Goal: Transaction & Acquisition: Subscribe to service/newsletter

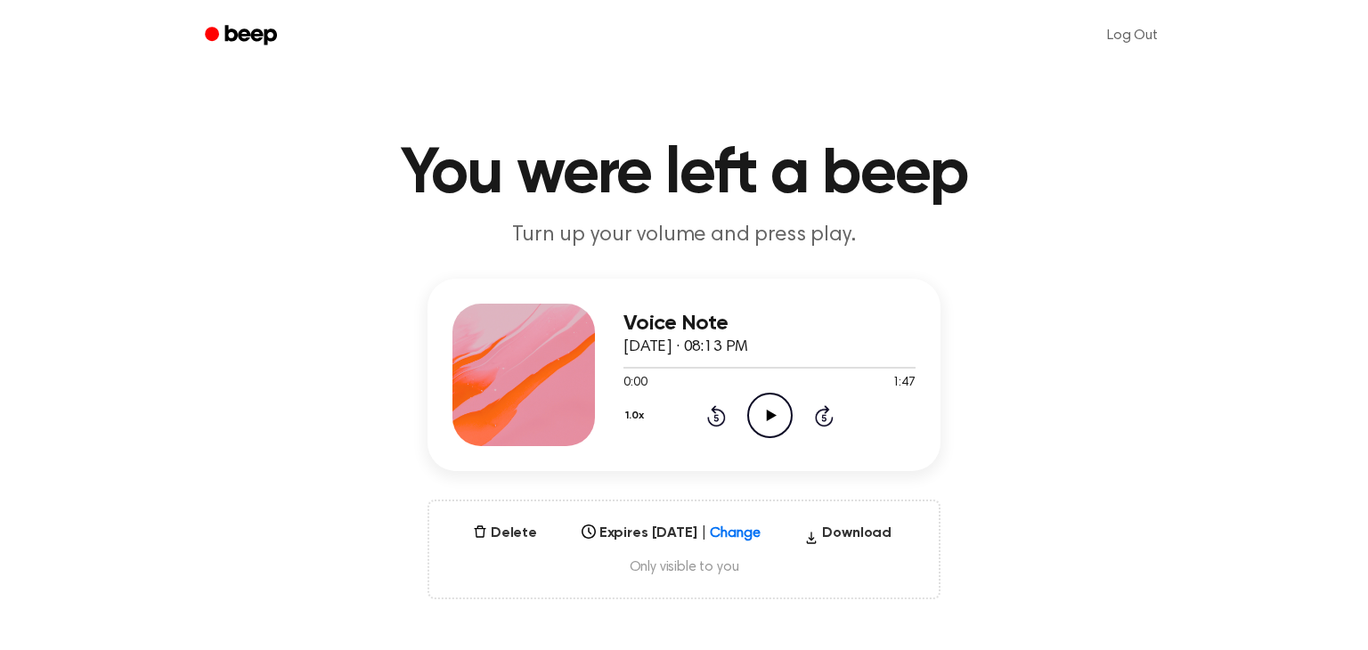
click at [774, 414] on icon "Play Audio" at bounding box center [769, 415] width 45 height 45
click at [775, 414] on icon "Pause Audio" at bounding box center [769, 415] width 45 height 45
click at [818, 536] on icon "button" at bounding box center [811, 538] width 14 height 27
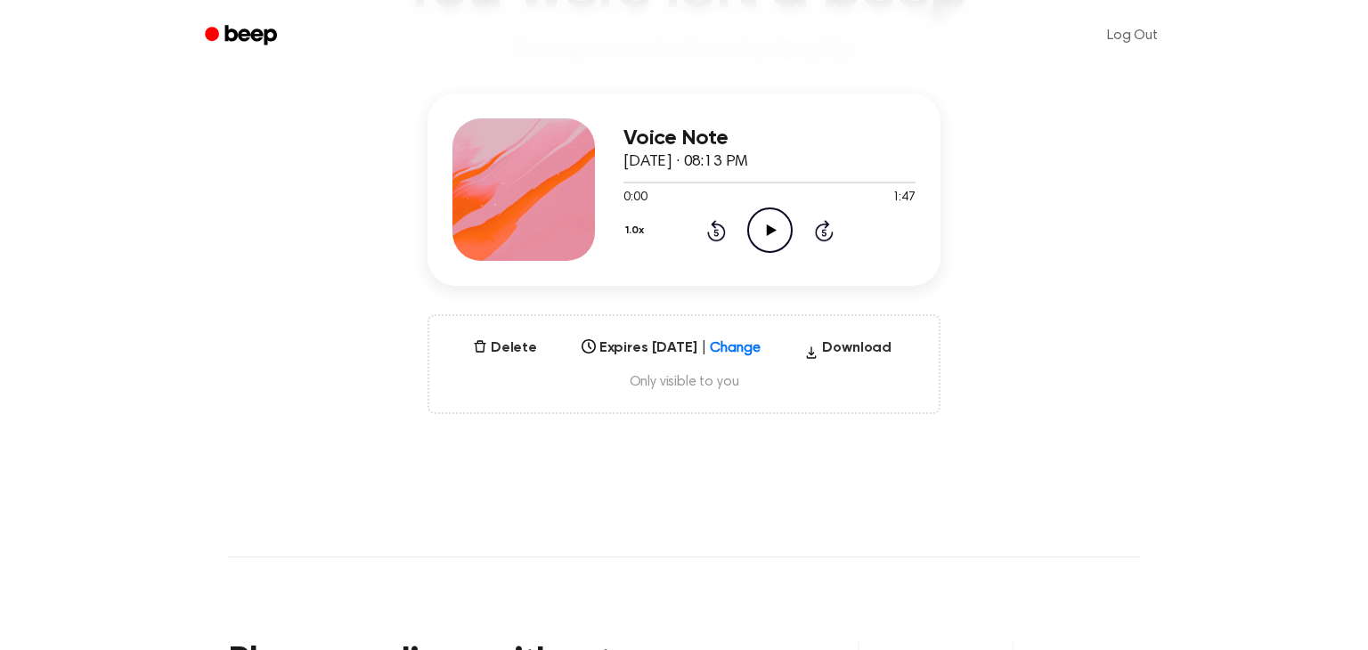
scroll to position [186, 0]
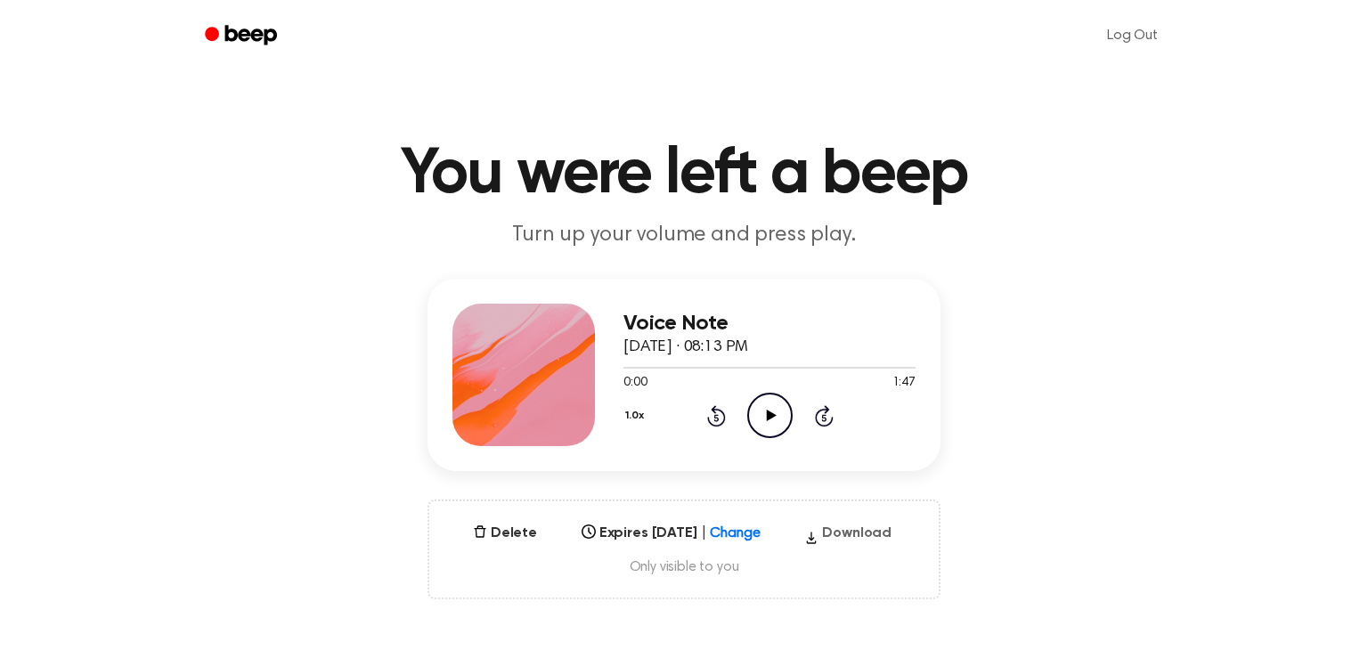
click at [814, 535] on icon "button" at bounding box center [811, 538] width 14 height 27
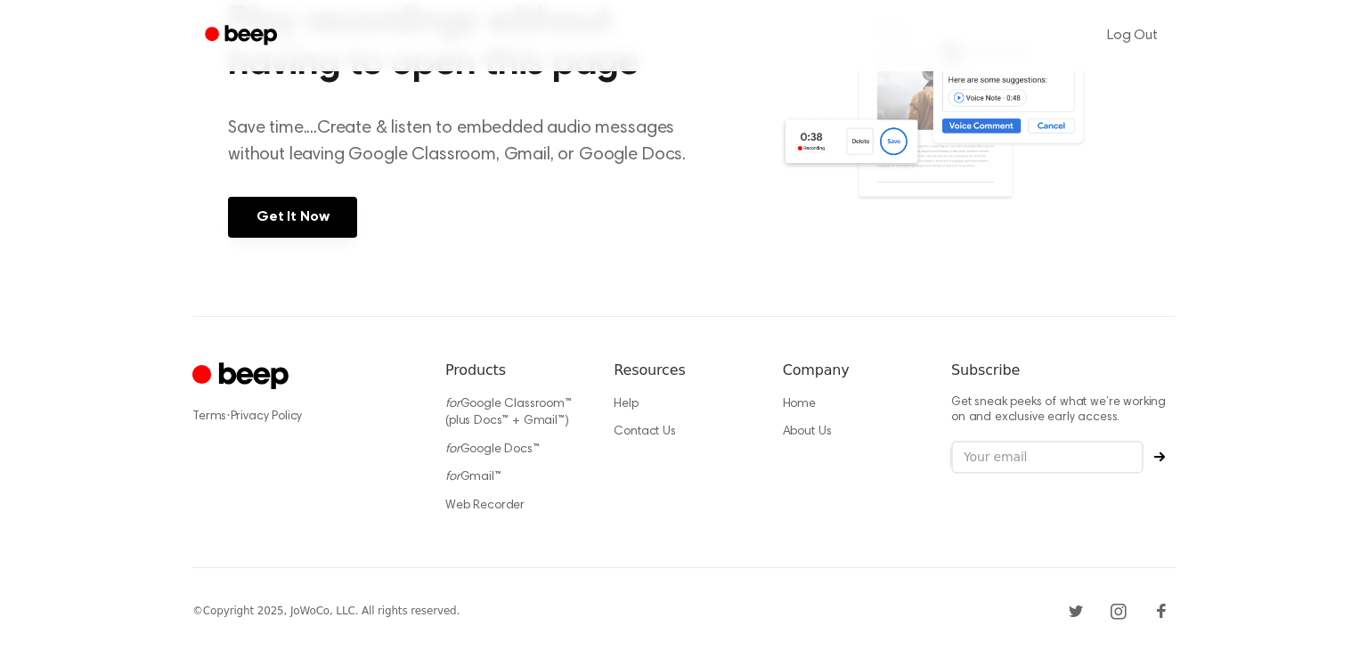
scroll to position [826, 0]
click at [1300, 407] on footer "Terms · Privacy Policy Products for Google Classroom™ (plus Docs™ + Gmail™) for…" at bounding box center [684, 485] width 1368 height 338
click at [1320, 388] on footer "Terms · Privacy Policy Products for Google Classroom™ (plus Docs™ + Gmail™) for…" at bounding box center [684, 485] width 1368 height 338
click at [1338, 376] on footer "Terms · Privacy Policy Products for Google Classroom™ (plus Docs™ + Gmail™) for…" at bounding box center [684, 485] width 1368 height 338
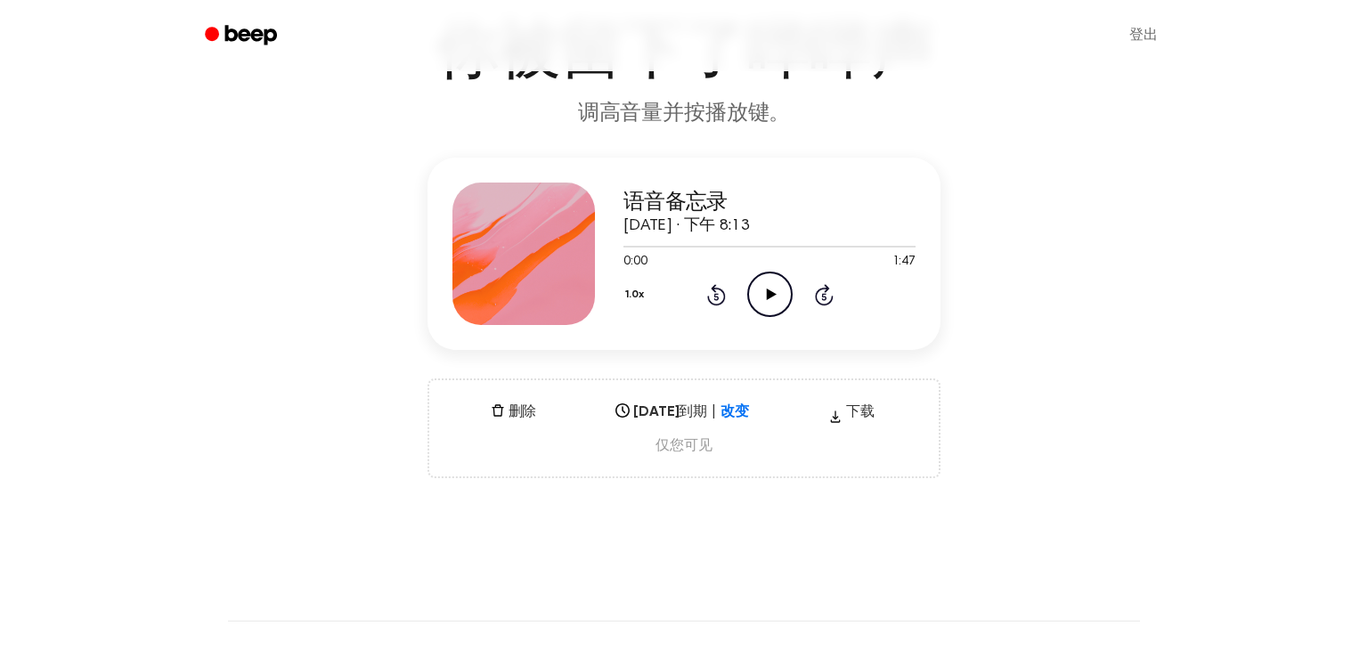
scroll to position [119, 0]
click at [691, 460] on div "删除 2026年9月11日到期 | 改变 选择... 下载 仅您可见" at bounding box center [683, 430] width 513 height 100
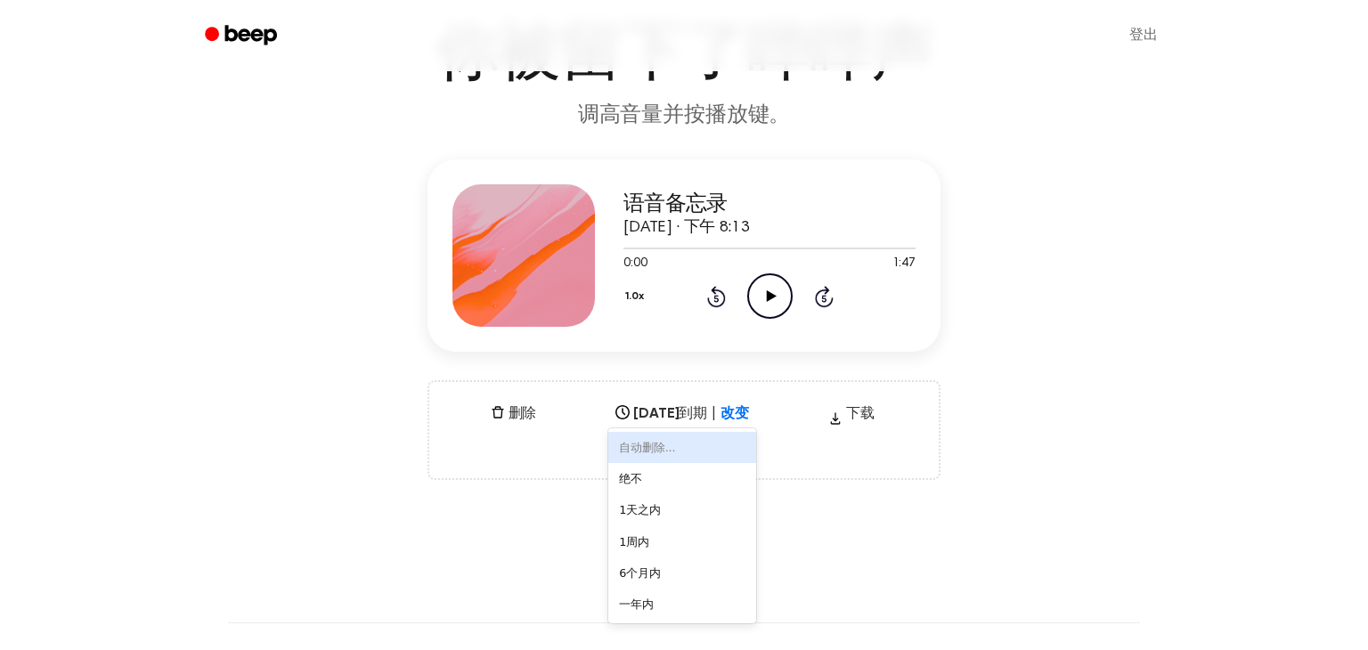
click at [702, 614] on div "一年内" at bounding box center [681, 604] width 147 height 31
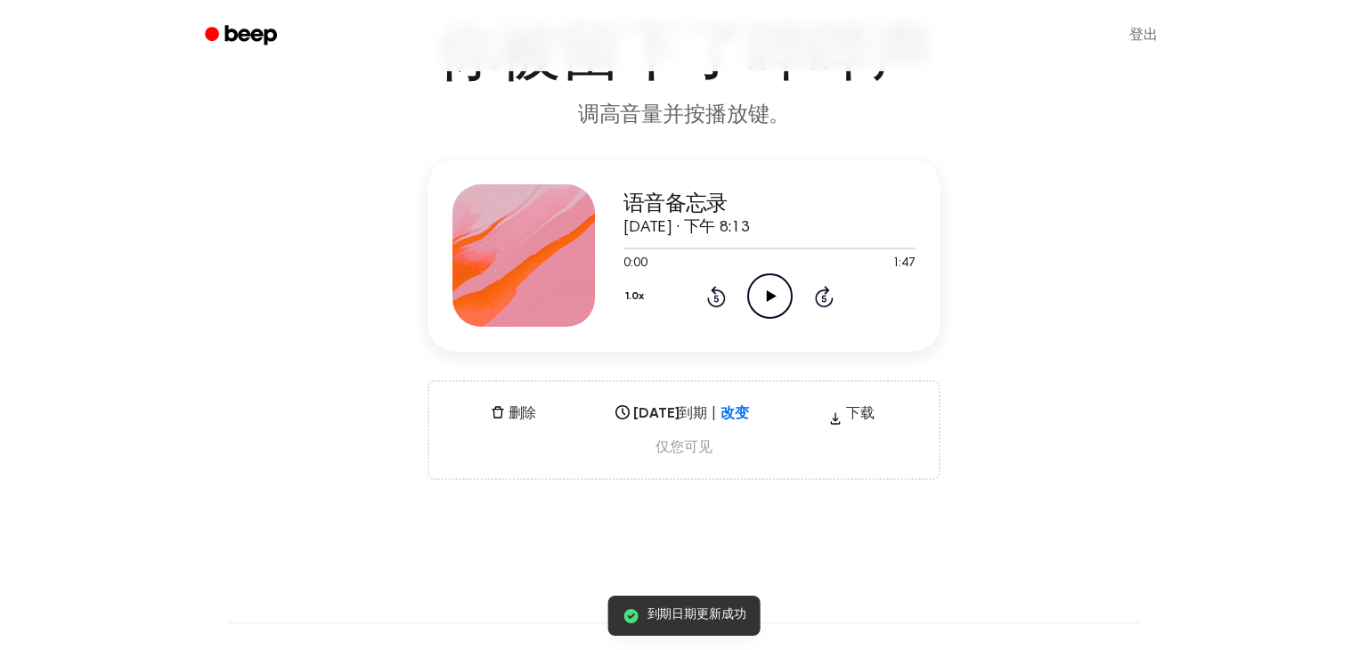
click at [709, 450] on font "仅您可见" at bounding box center [683, 448] width 56 height 14
click at [750, 463] on div "删除 2026年9月11日到期 | 改变 一年内 下载 仅您可见" at bounding box center [683, 430] width 513 height 100
click at [747, 467] on div "删除 2026年9月11日到期 | 改变 一年内 下载 仅您可见" at bounding box center [683, 430] width 513 height 100
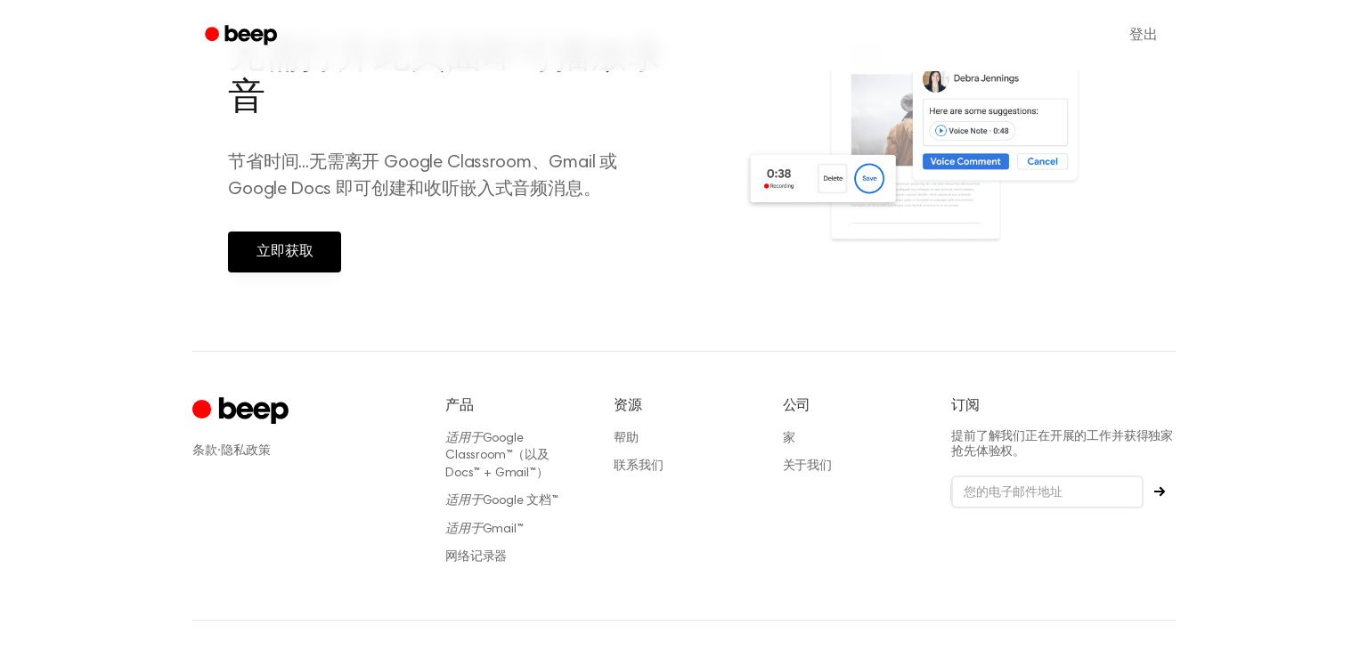
scroll to position [848, 0]
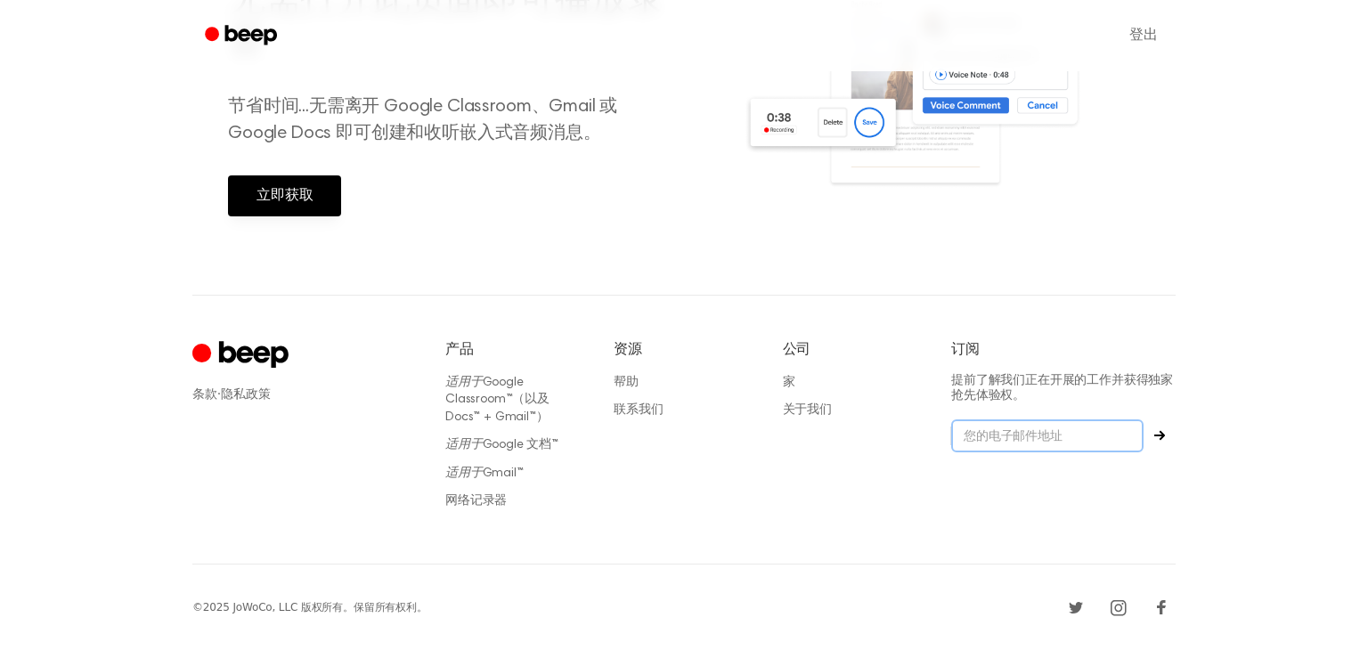
click at [1120, 443] on input "email" at bounding box center [1047, 436] width 192 height 34
click at [1122, 443] on input "email" at bounding box center [1047, 436] width 192 height 34
click at [1278, 344] on footer "条款 · 隐私政策 产品 适用于 Google Classroom™（以及 Docs™ + Gmail™） 适用于 Google 文档™ 适用于 Gmail™…" at bounding box center [684, 472] width 1368 height 355
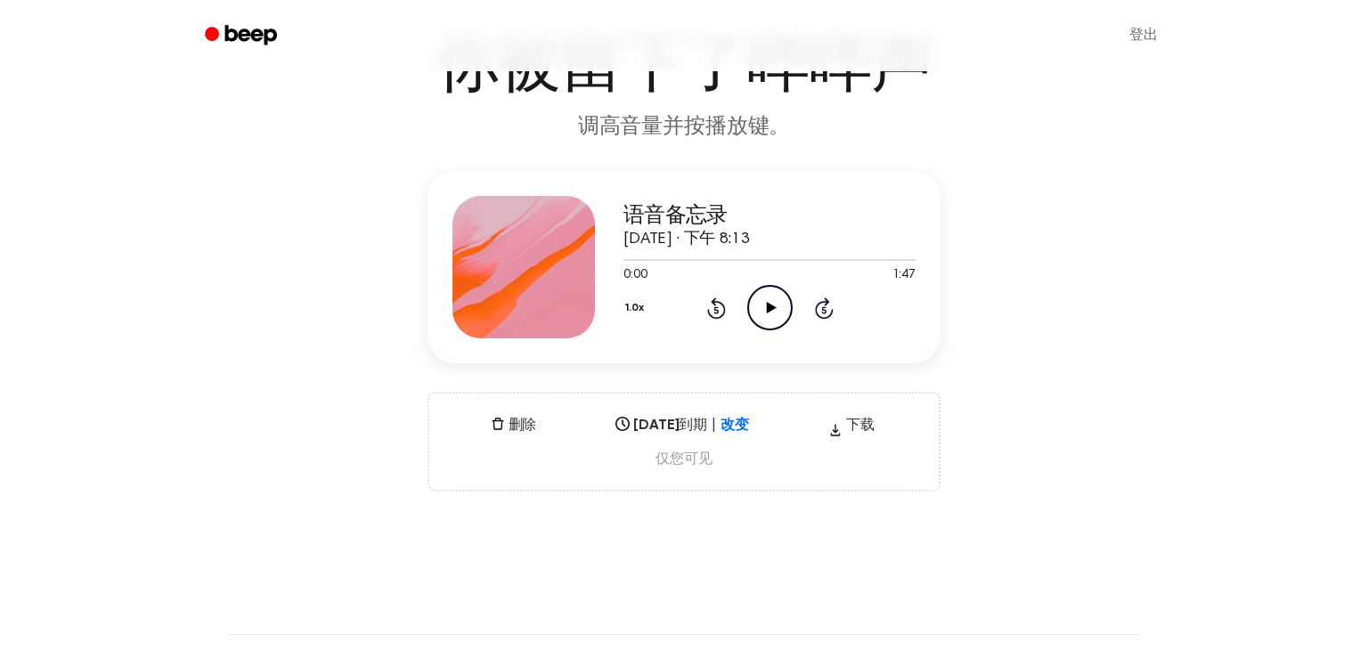
scroll to position [0, 0]
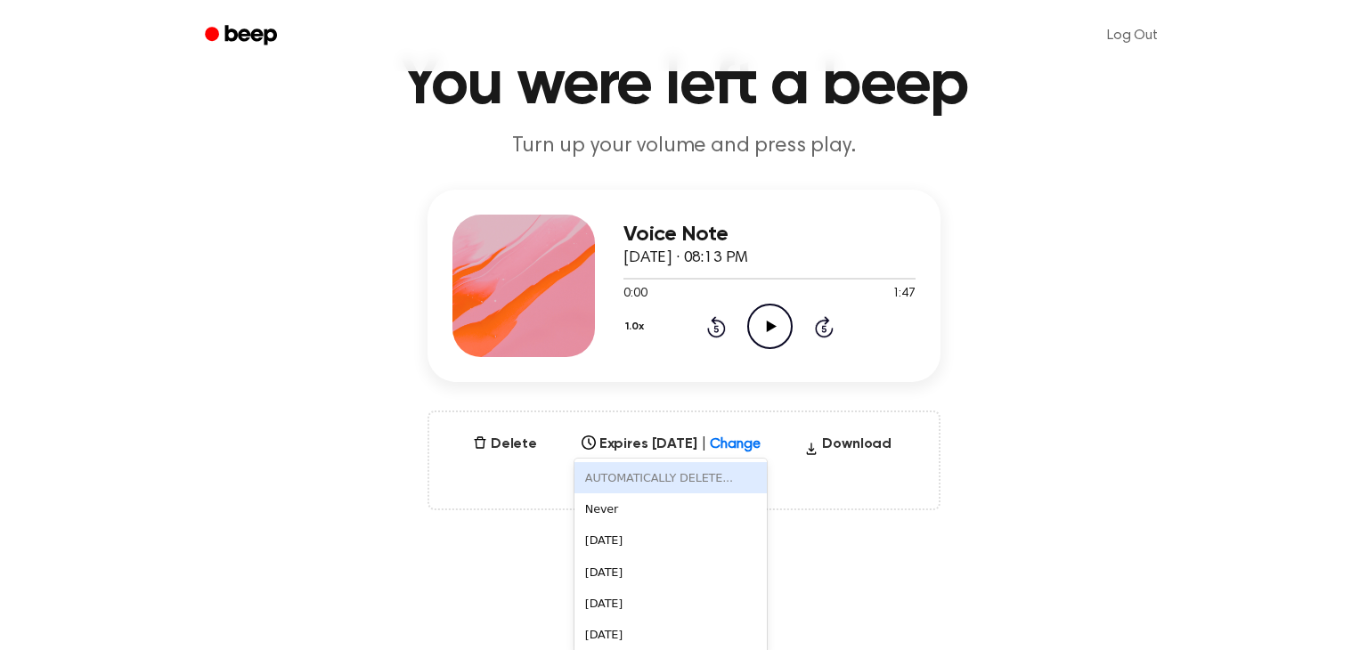
scroll to position [100, 0]
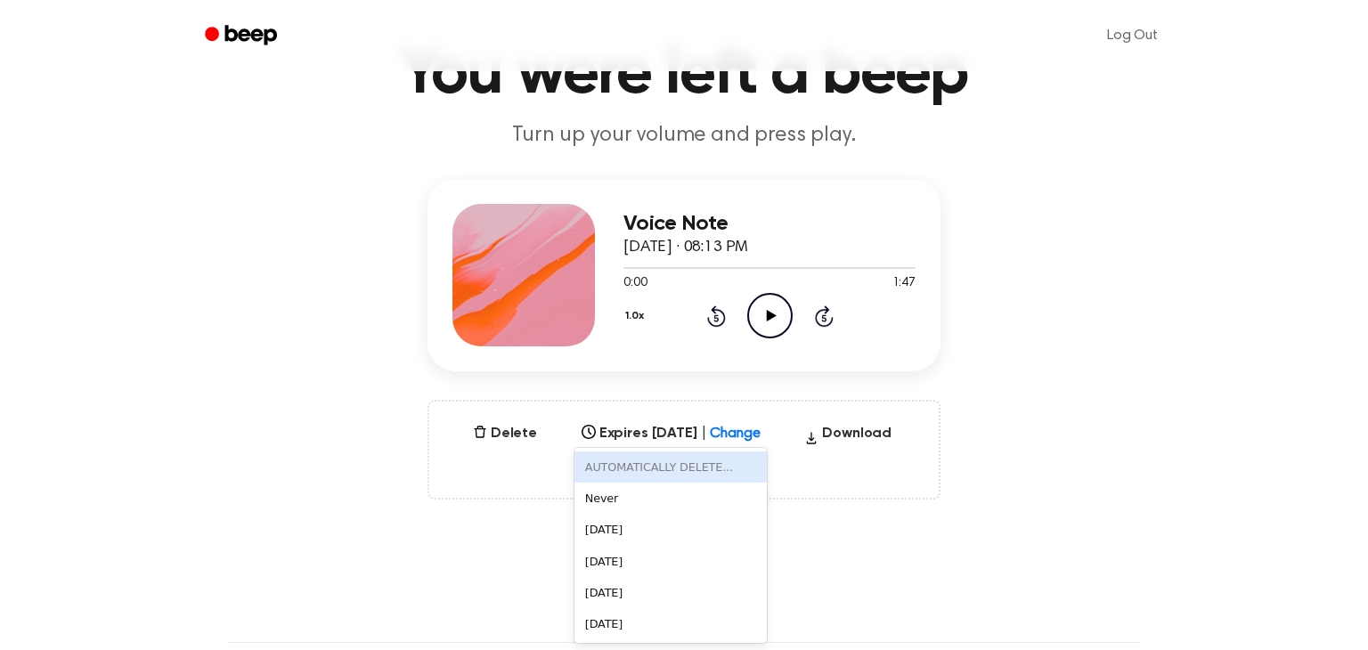
click at [1019, 357] on div "Voice Note [DATE] · 08:13 PM 0:00 1:47 Your browser does not support the [objec…" at bounding box center [683, 339] width 1325 height 321
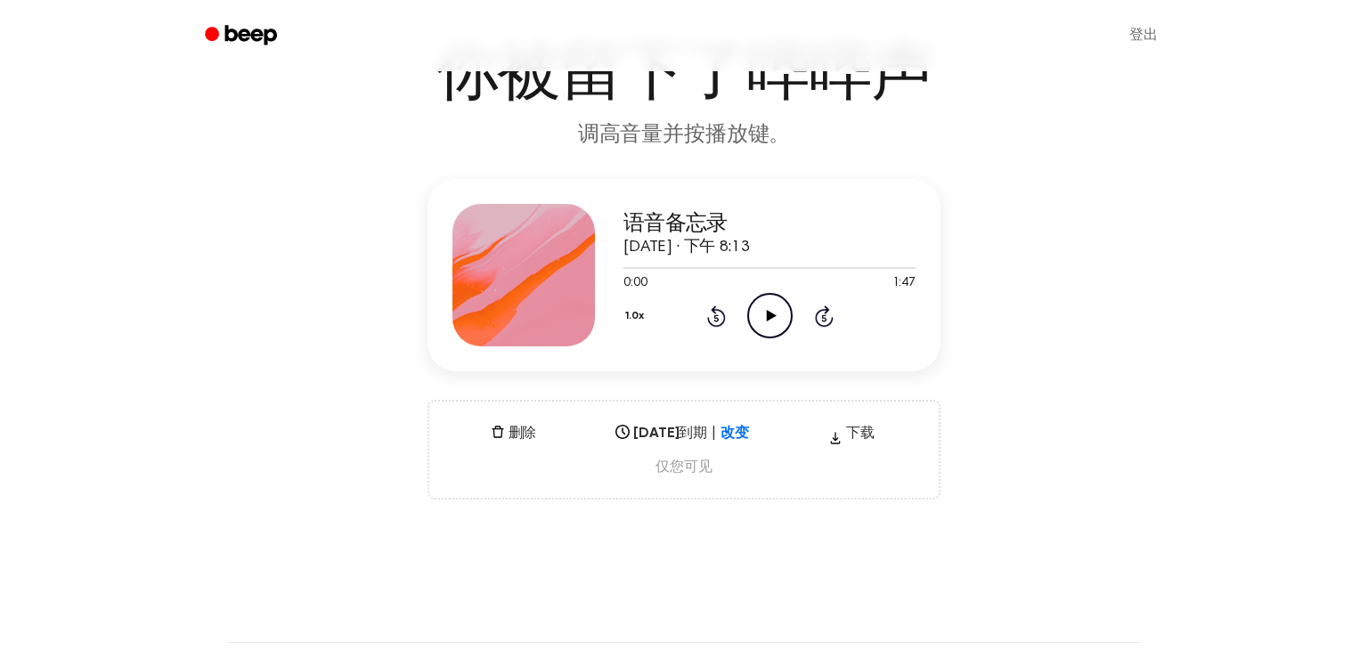
click at [1135, 360] on div "语音备忘录 [DATE] · 下午 8:13 0:00 1:47 您的浏览器不支持 [object Object] 元素。 1.0x Rewind 5 sec…" at bounding box center [683, 339] width 1325 height 321
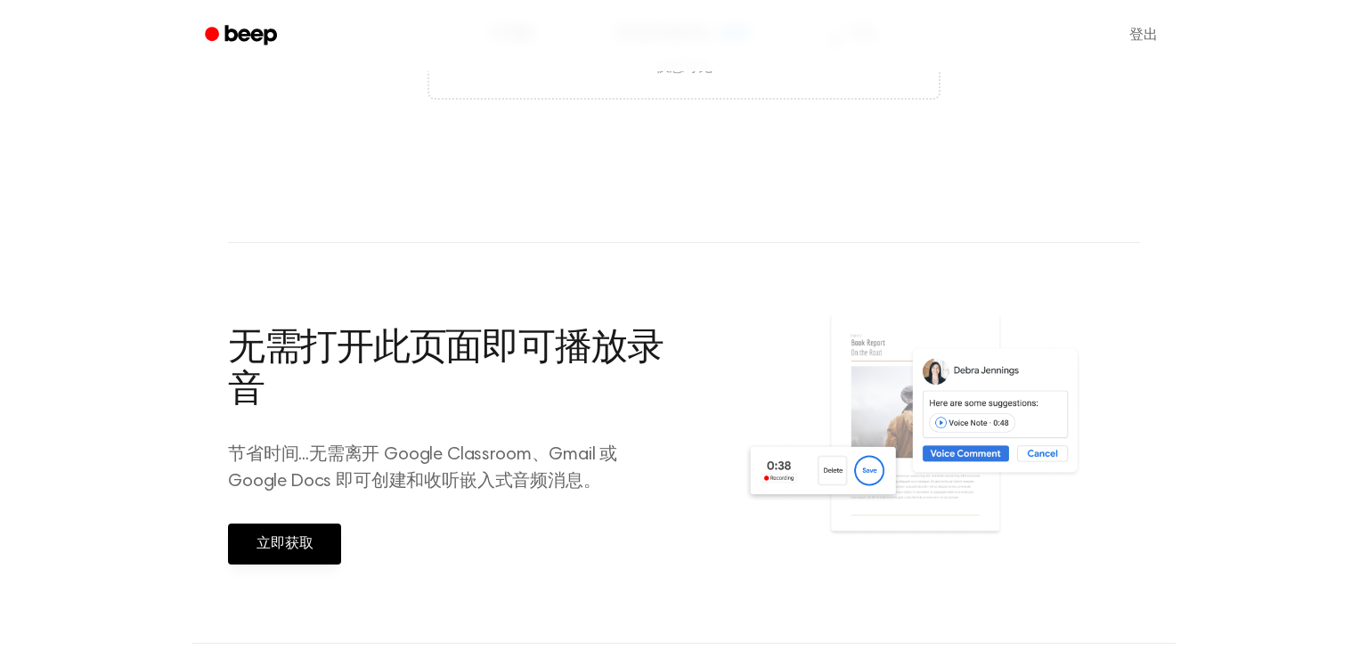
scroll to position [502, 0]
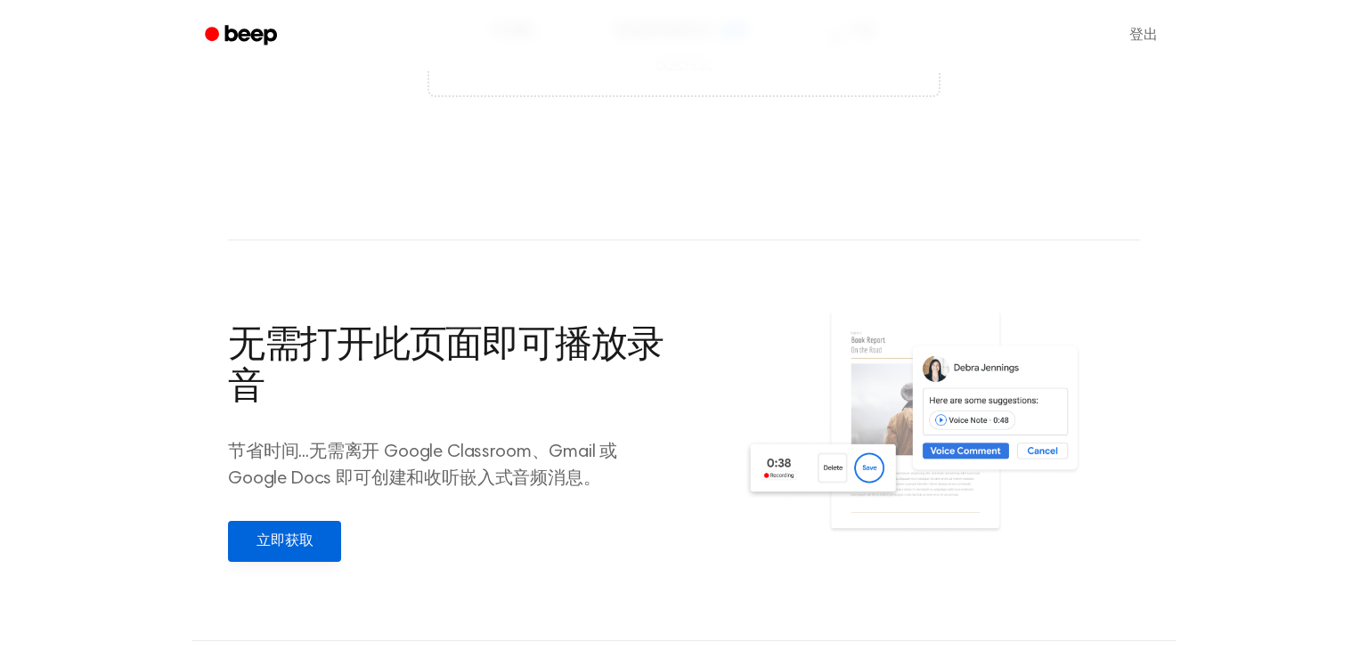
click at [307, 549] on font "立即获取" at bounding box center [284, 542] width 56 height 20
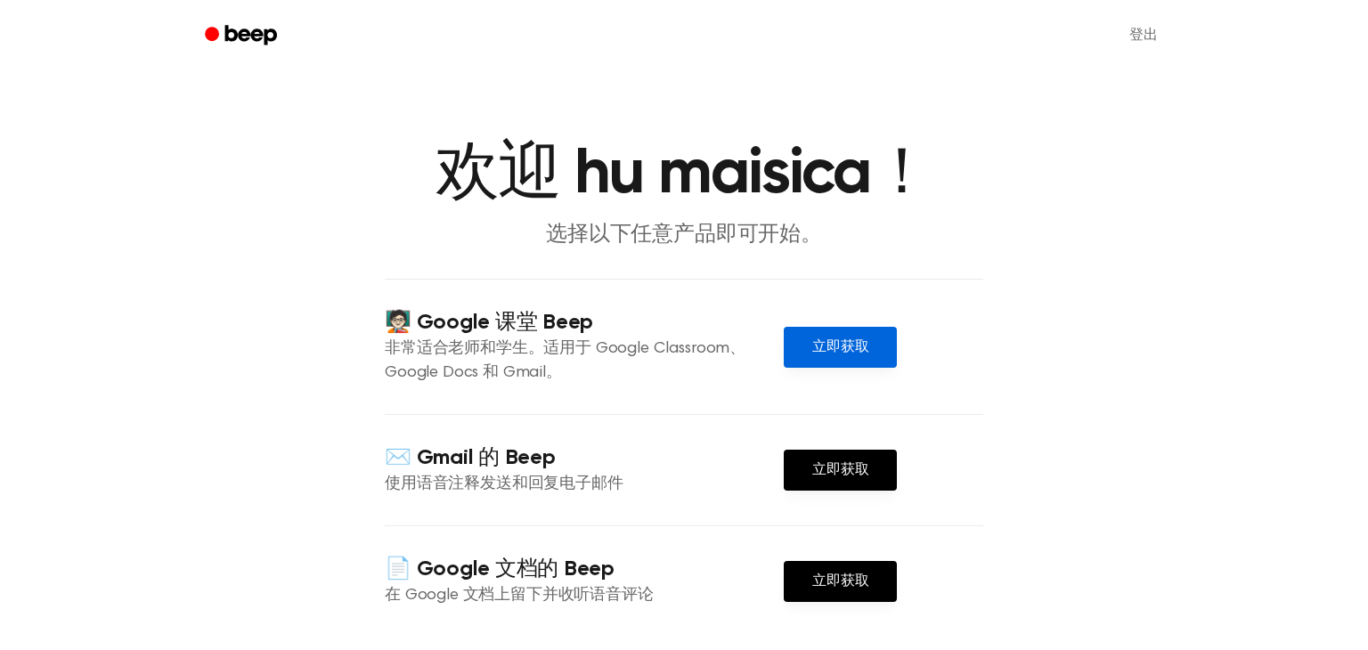
click at [839, 347] on font "立即获取" at bounding box center [840, 347] width 56 height 14
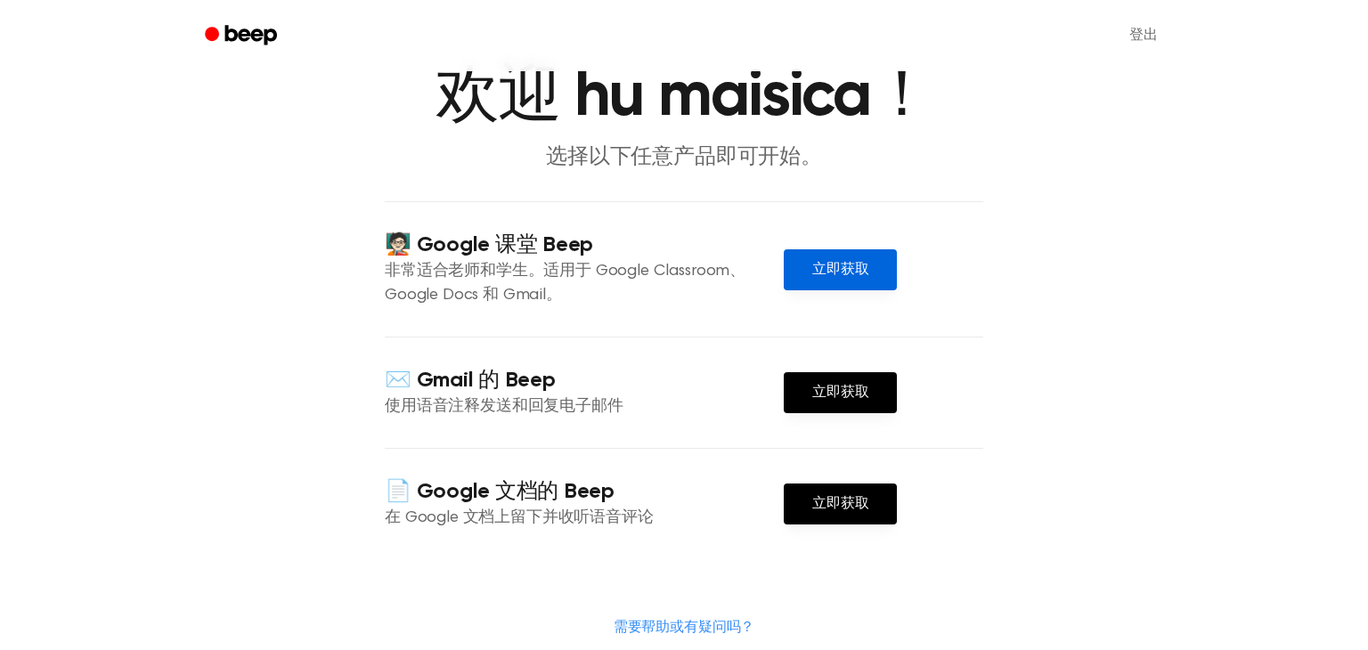
scroll to position [78, 0]
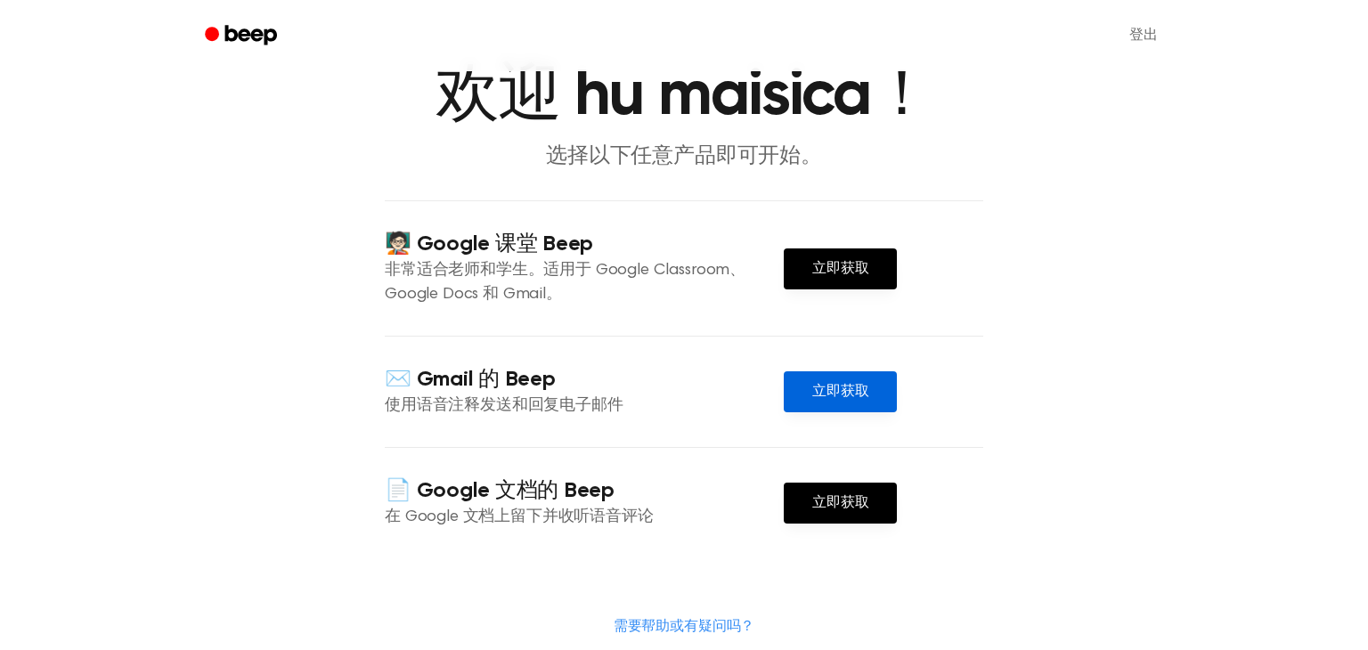
click at [837, 406] on link "立即获取" at bounding box center [840, 391] width 113 height 41
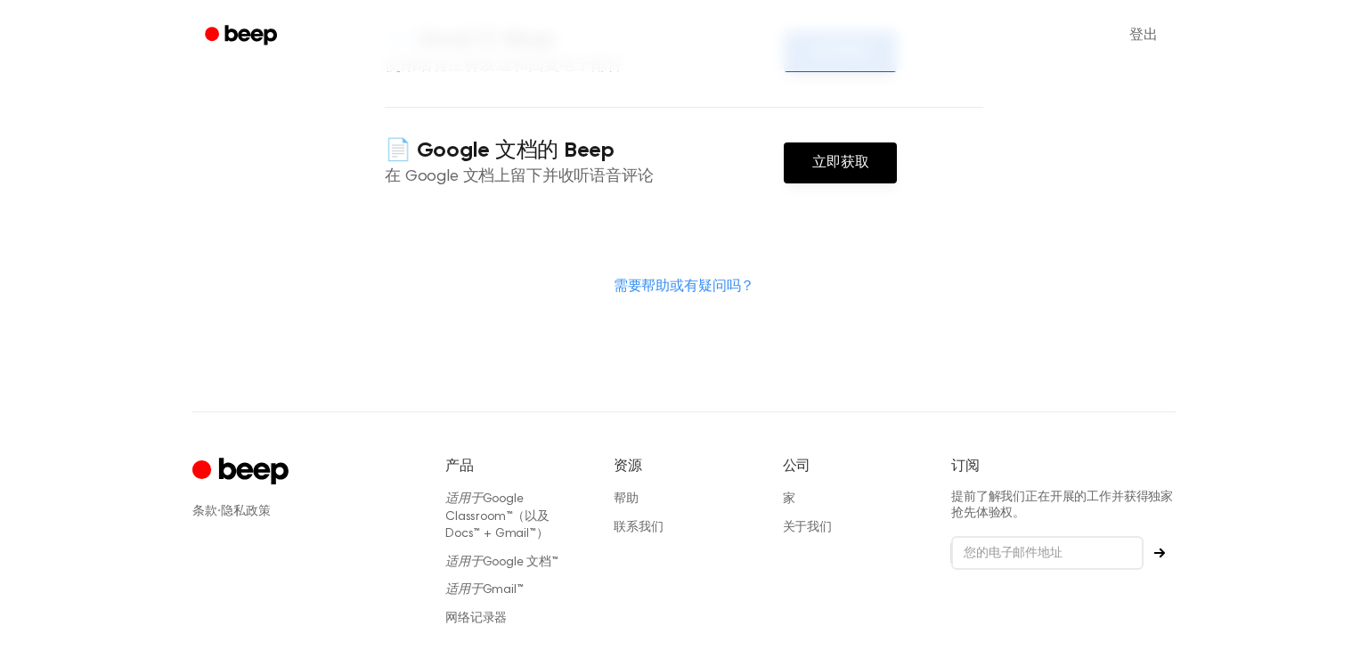
scroll to position [538, 0]
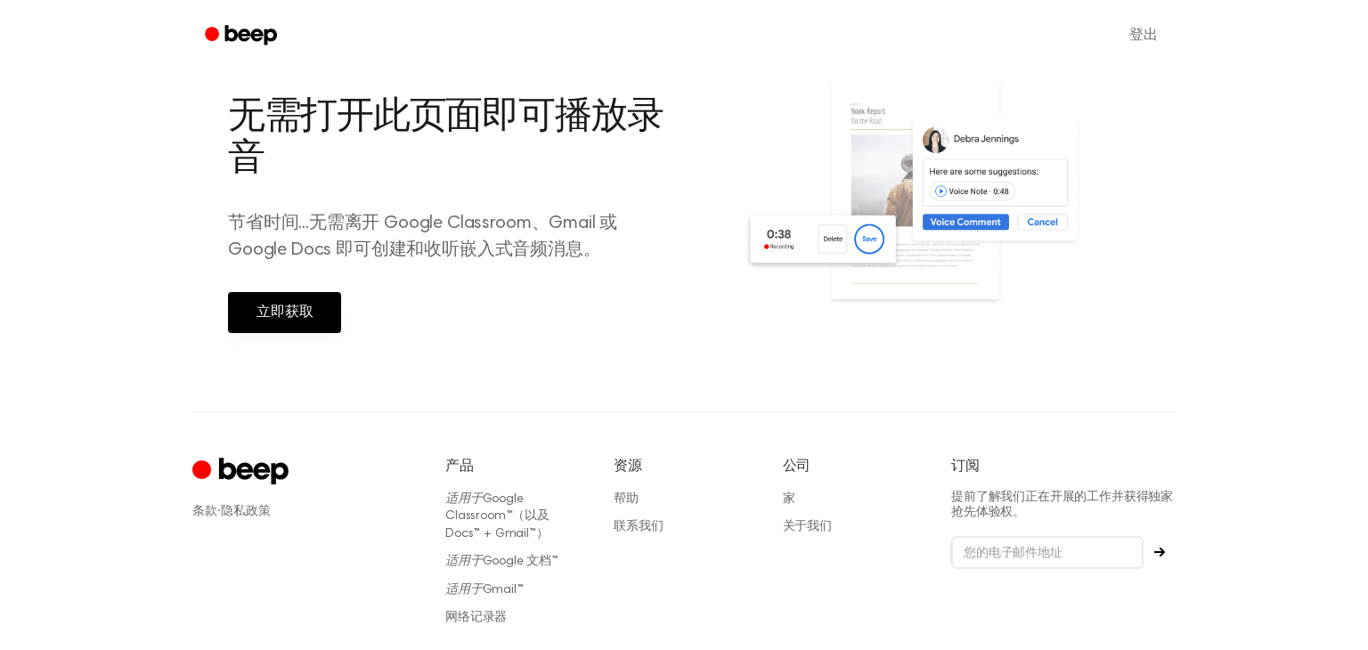
scroll to position [736, 0]
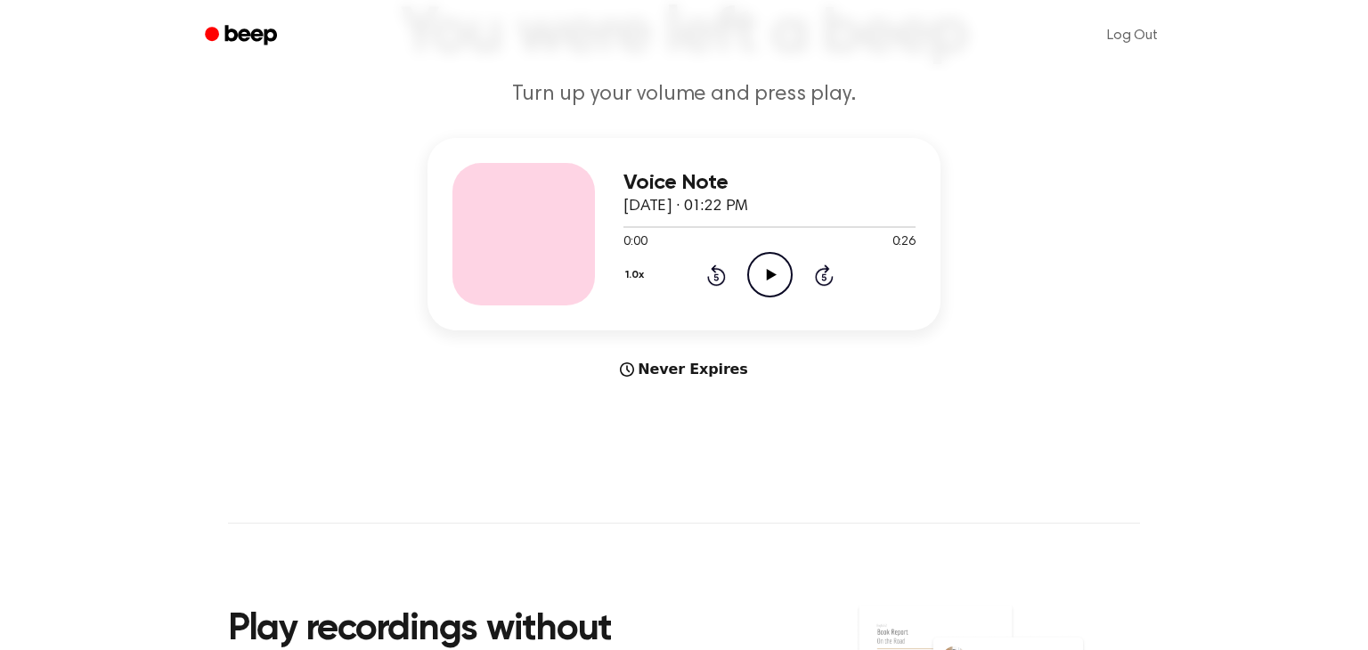
scroll to position [145, 0]
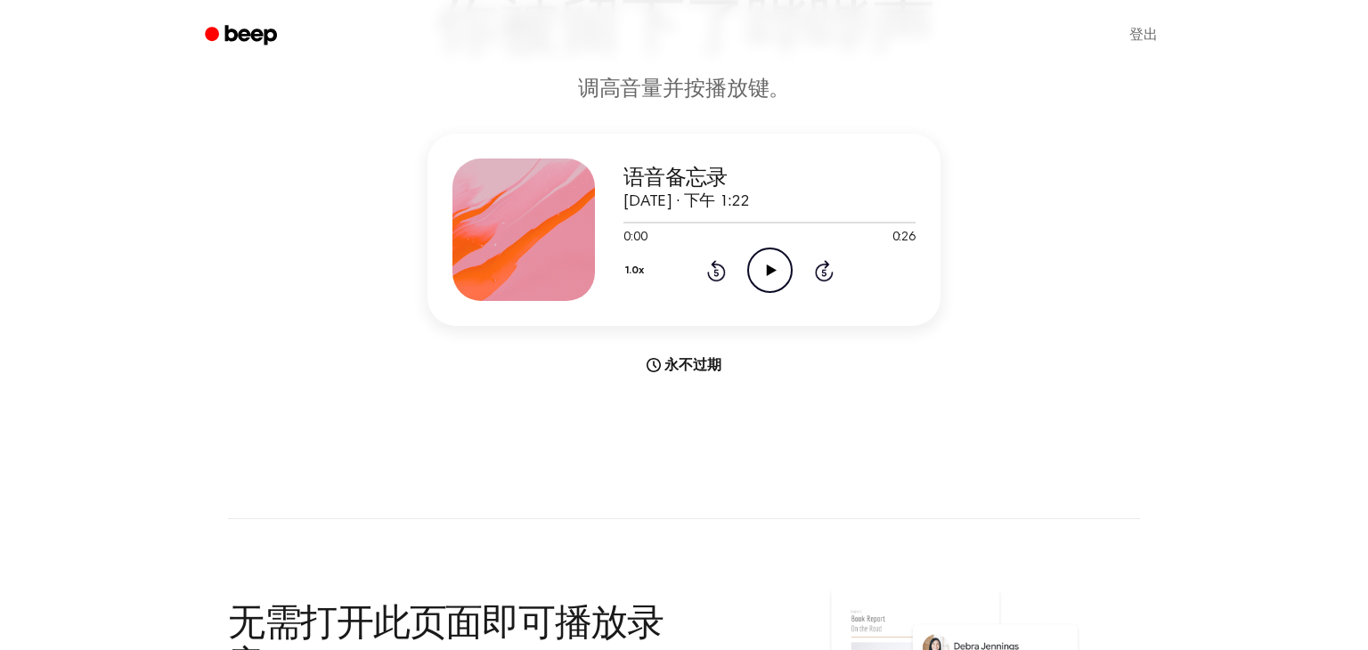
click at [1233, 331] on div "语音备忘录 [DATE] · 下午 1:22 0:00 0:26 您的浏览器不支持 [object Object] 元素。 1.0x Rewind 5 sec…" at bounding box center [683, 255] width 1325 height 242
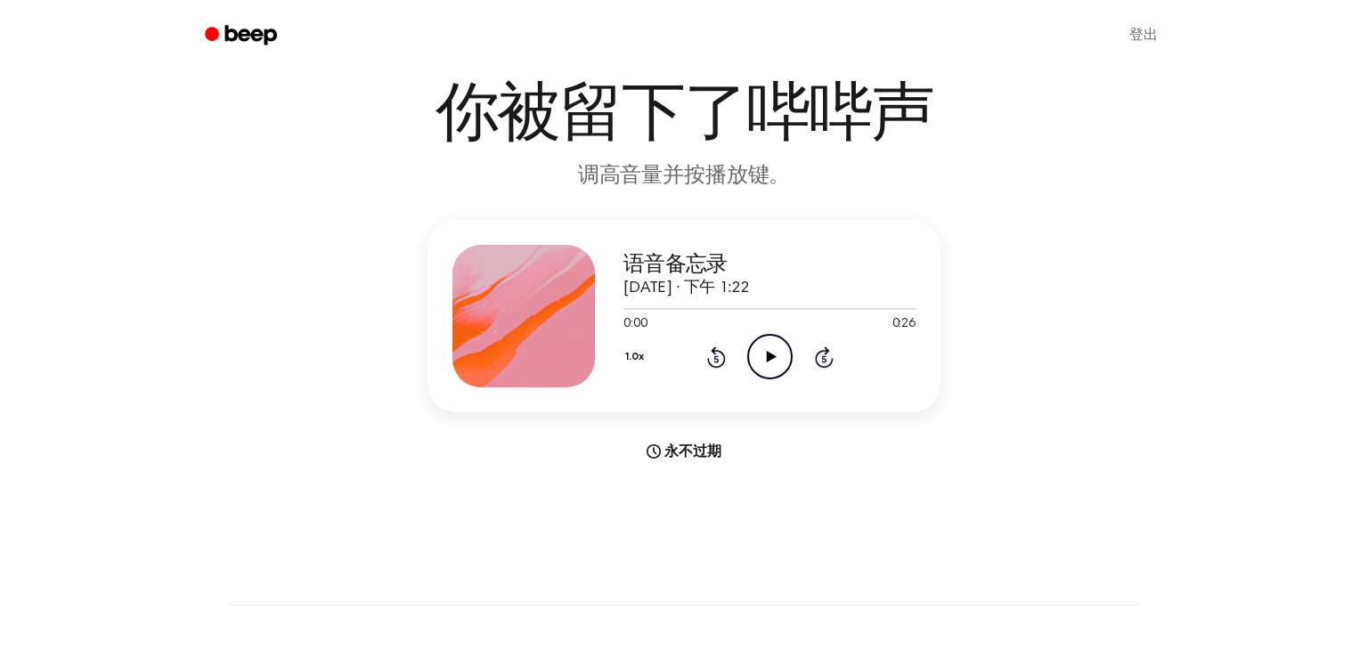
scroll to position [0, 0]
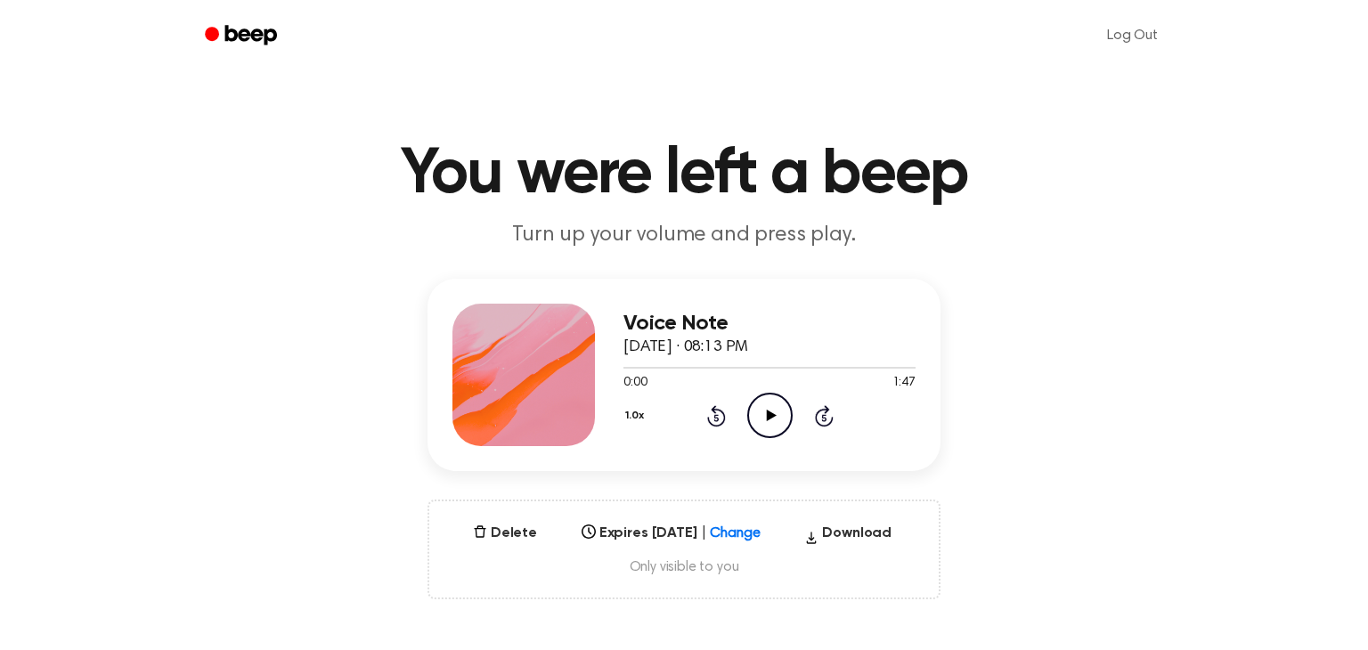
click at [644, 565] on span "Only visible to you" at bounding box center [684, 567] width 467 height 18
click at [678, 531] on div "Select..." at bounding box center [670, 528] width 193 height 25
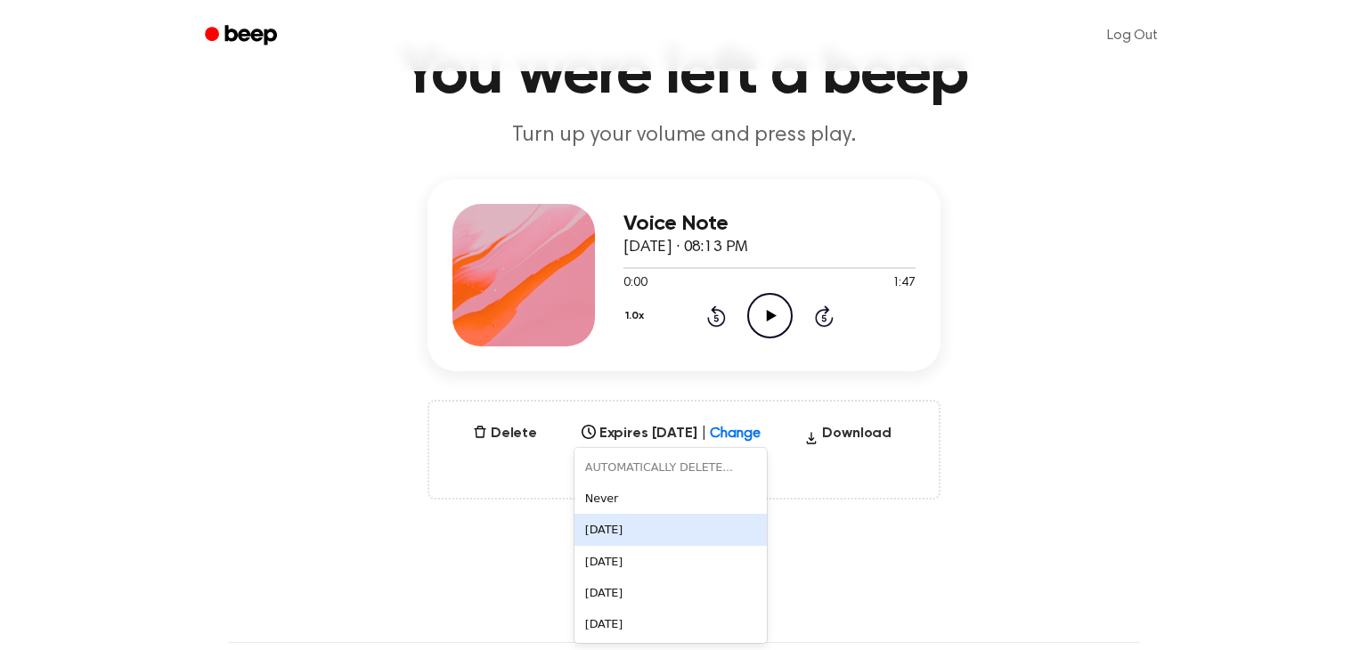
click at [869, 549] on main "You were left a beep Turn up your volume and press play. Voice Note [DATE] · 08…" at bounding box center [684, 471] width 1368 height 1143
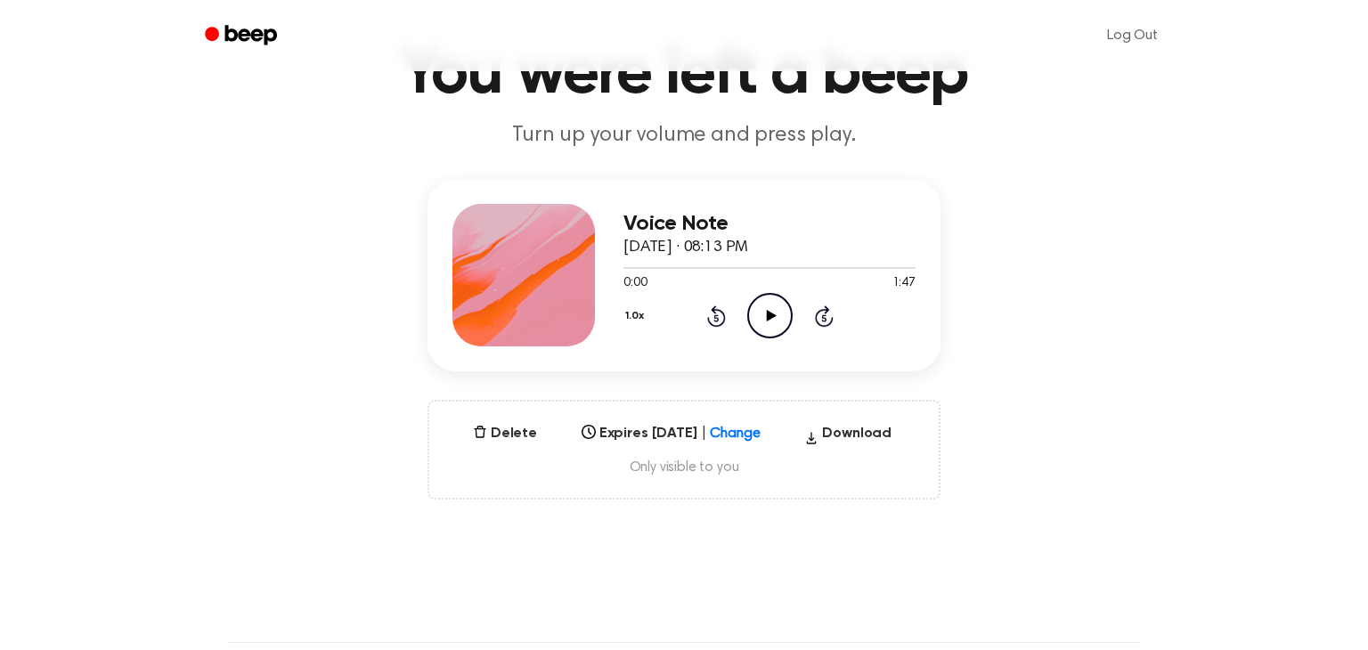
click at [764, 438] on div at bounding box center [749, 428] width 33 height 23
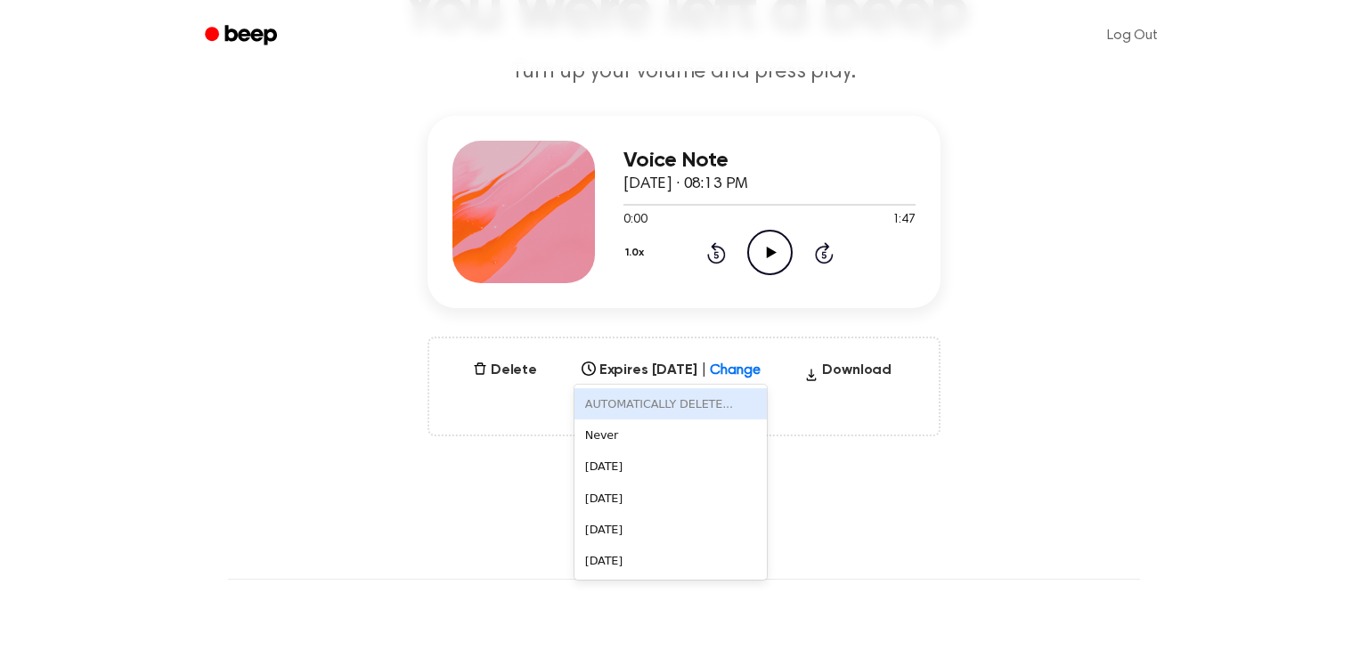
scroll to position [167, 0]
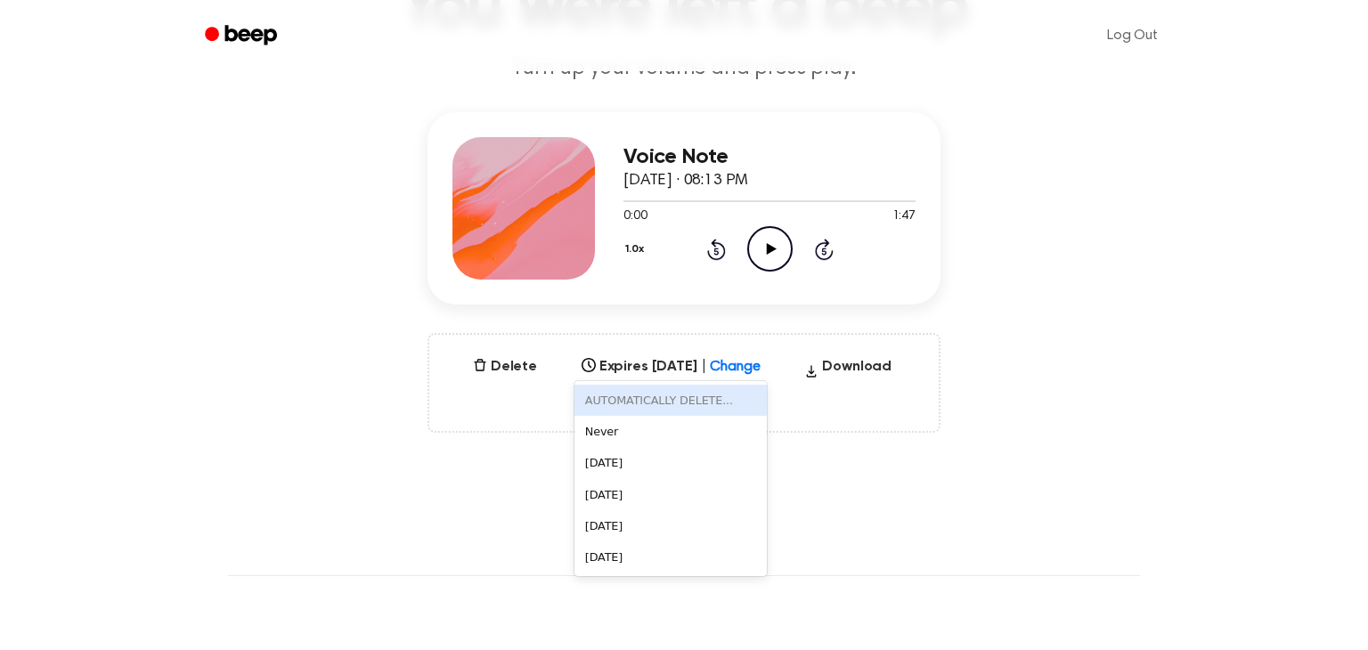
click at [681, 572] on div "[DATE]" at bounding box center [670, 556] width 193 height 31
click at [684, 573] on main "You were left a beep Turn up your volume and press play. Voice Note [DATE] · 08…" at bounding box center [684, 404] width 1368 height 1143
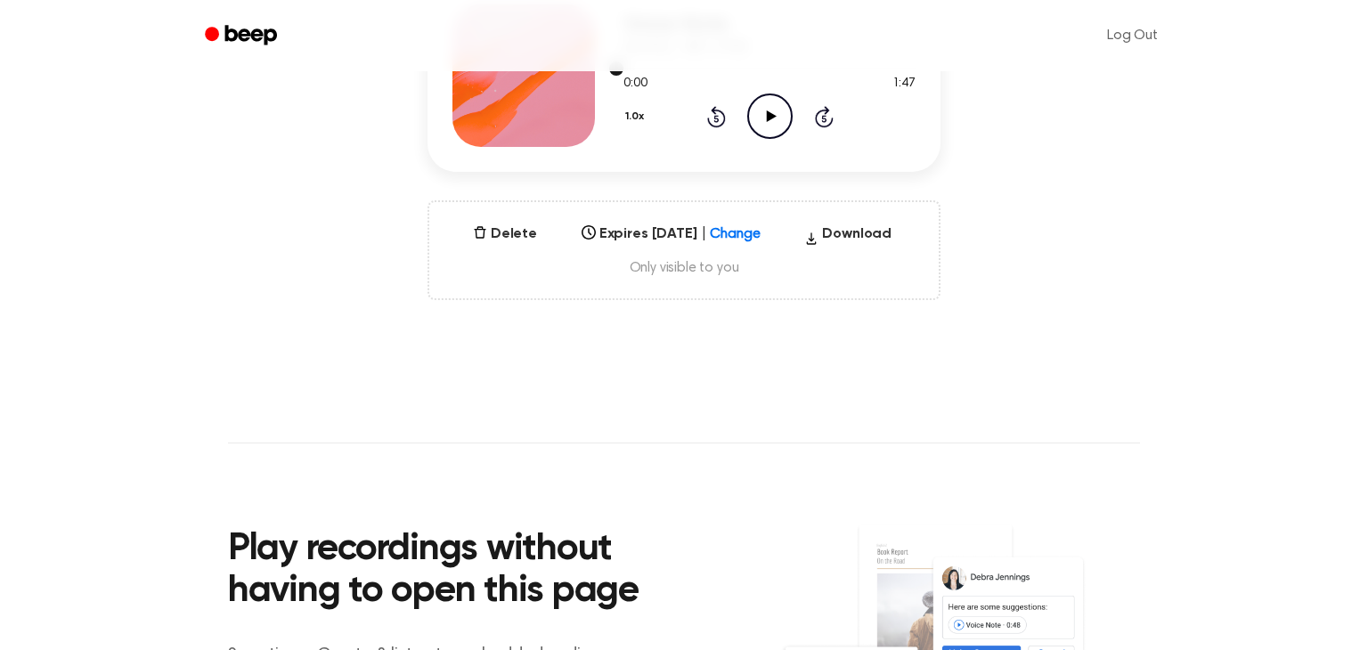
scroll to position [307, 0]
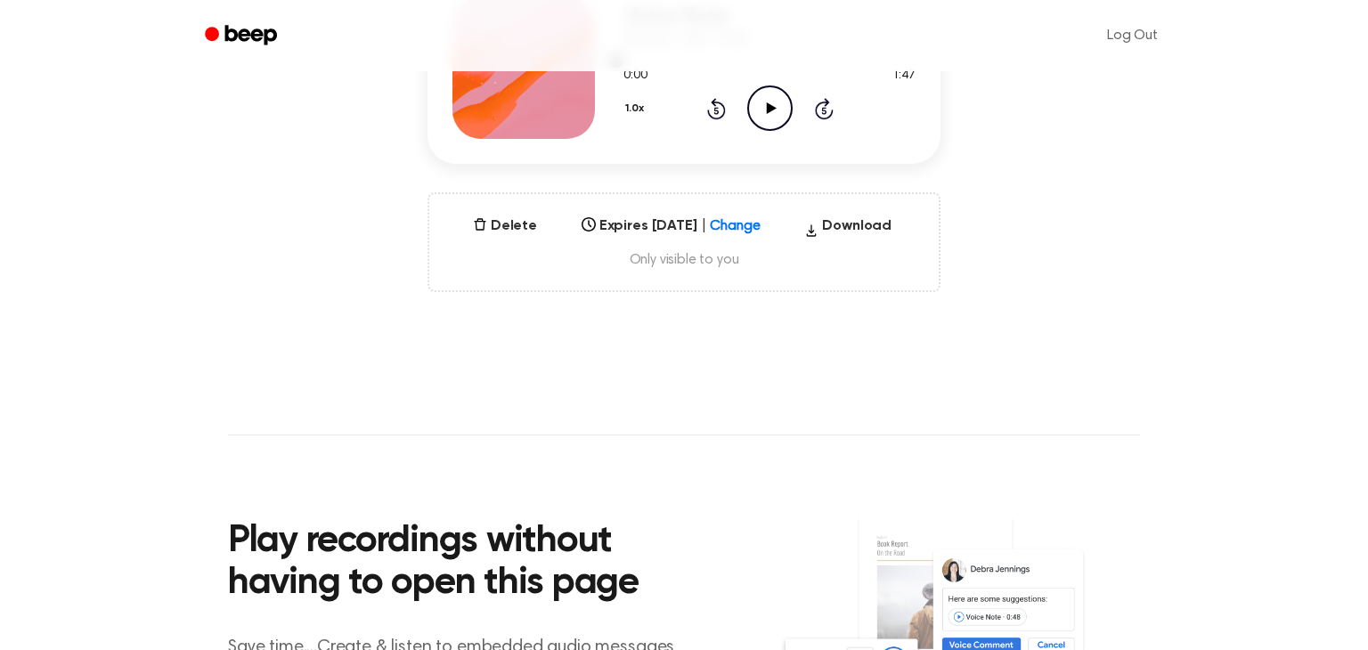
click at [905, 276] on div "Delete Expires [DATE] | Change [DATE] Download Only visible to you" at bounding box center [683, 242] width 513 height 100
click at [892, 275] on div "Delete Expires [DATE] | Change [DATE] Download Only visible to you" at bounding box center [683, 242] width 513 height 100
click at [527, 230] on button "Delete" at bounding box center [505, 226] width 78 height 21
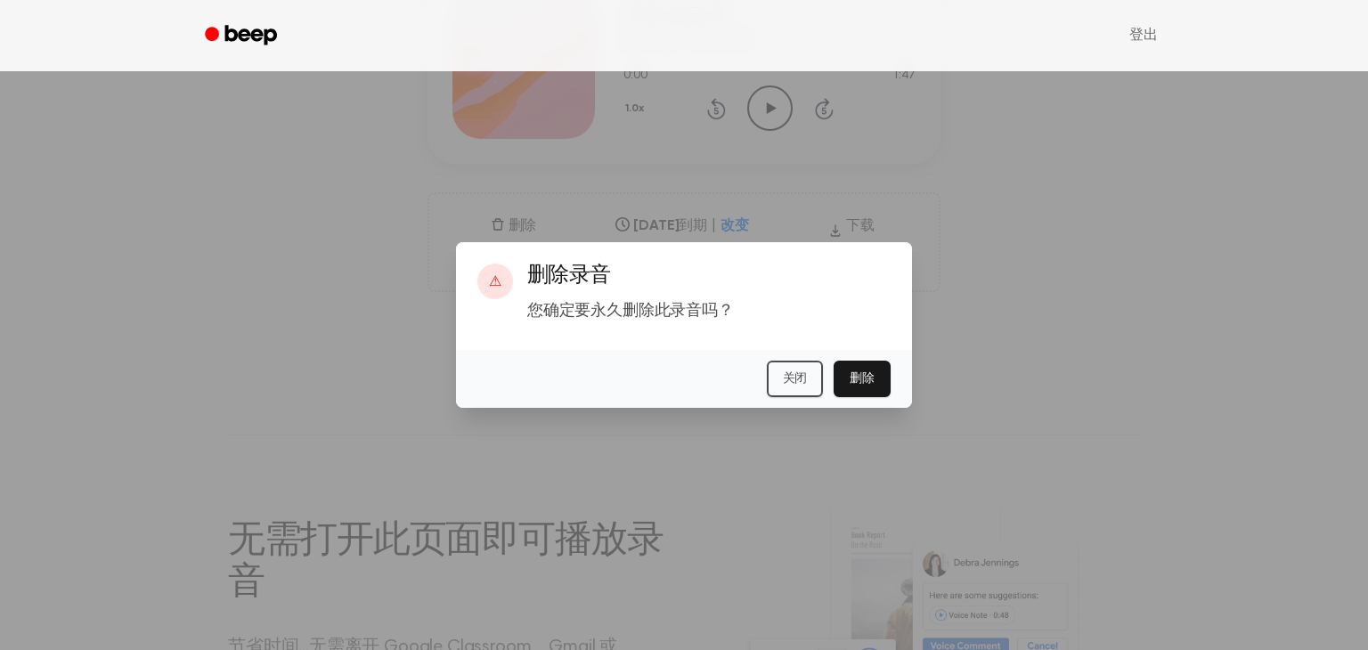
click at [1218, 307] on div at bounding box center [684, 325] width 1368 height 650
click at [803, 391] on button "关闭" at bounding box center [795, 379] width 57 height 37
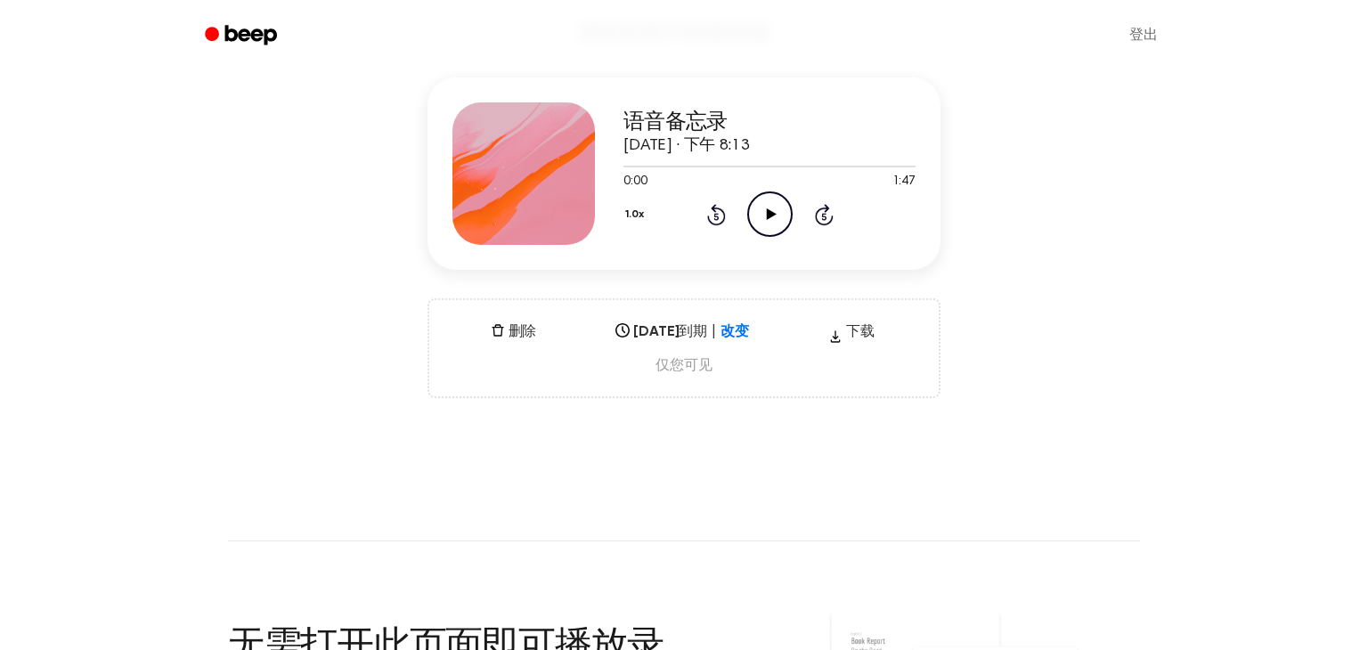
scroll to position [0, 0]
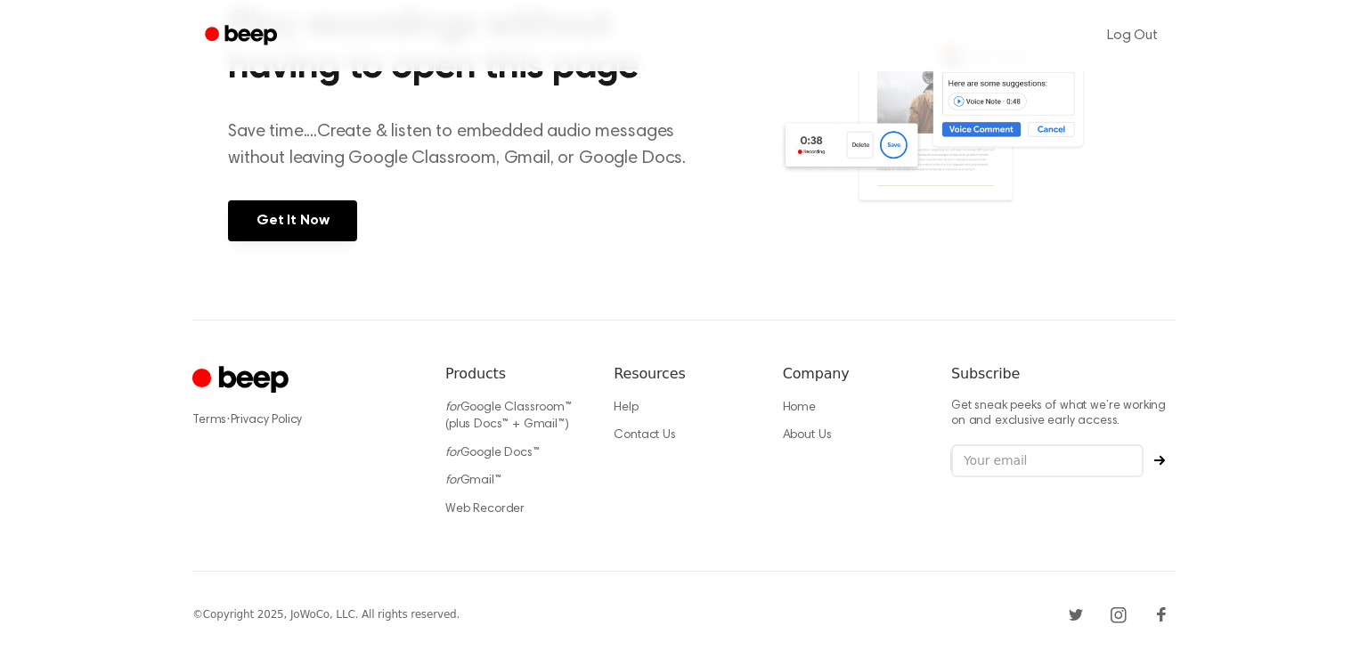
scroll to position [826, 0]
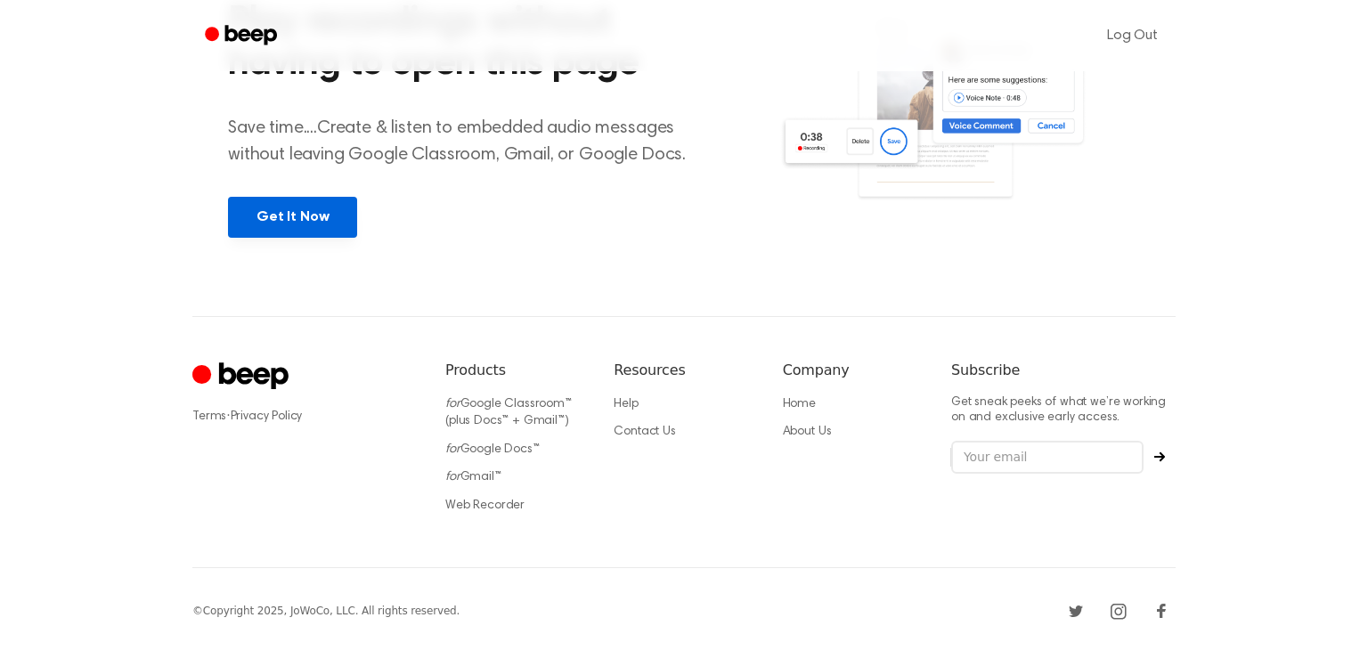
click at [340, 210] on link "Get It Now" at bounding box center [292, 217] width 129 height 41
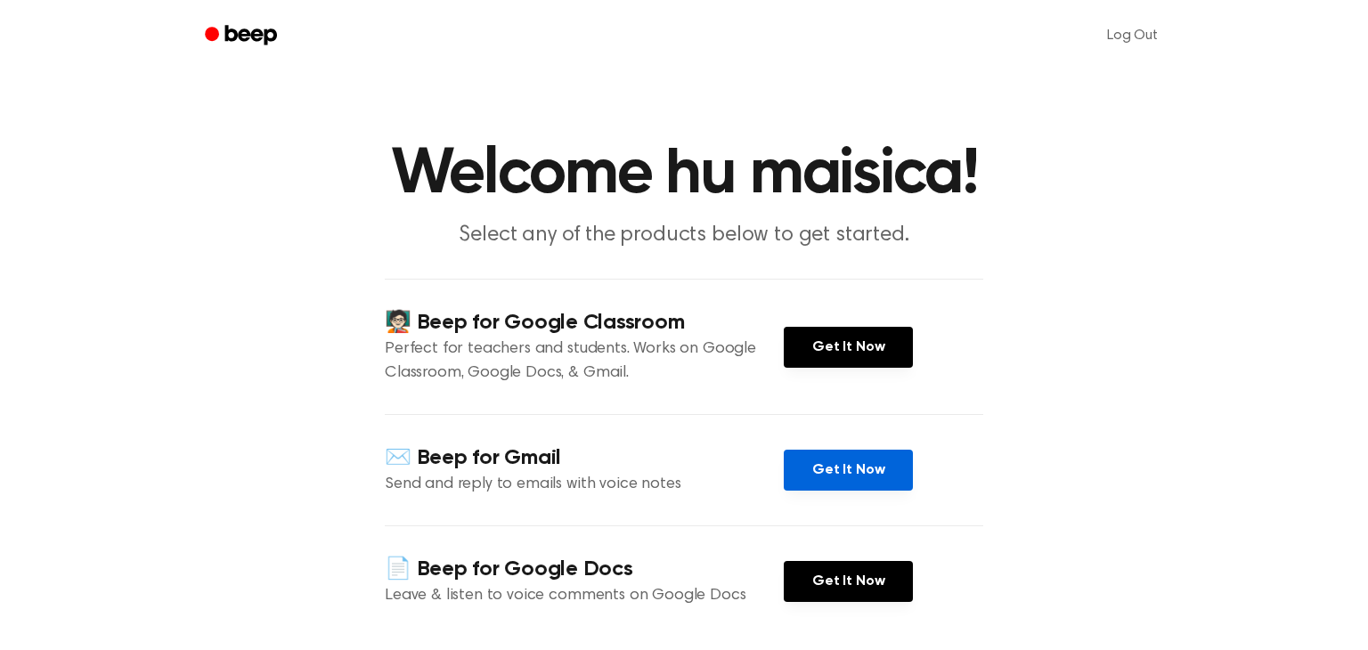
click at [853, 458] on link "Get It Now" at bounding box center [848, 470] width 129 height 41
